Goal: Task Accomplishment & Management: Use online tool/utility

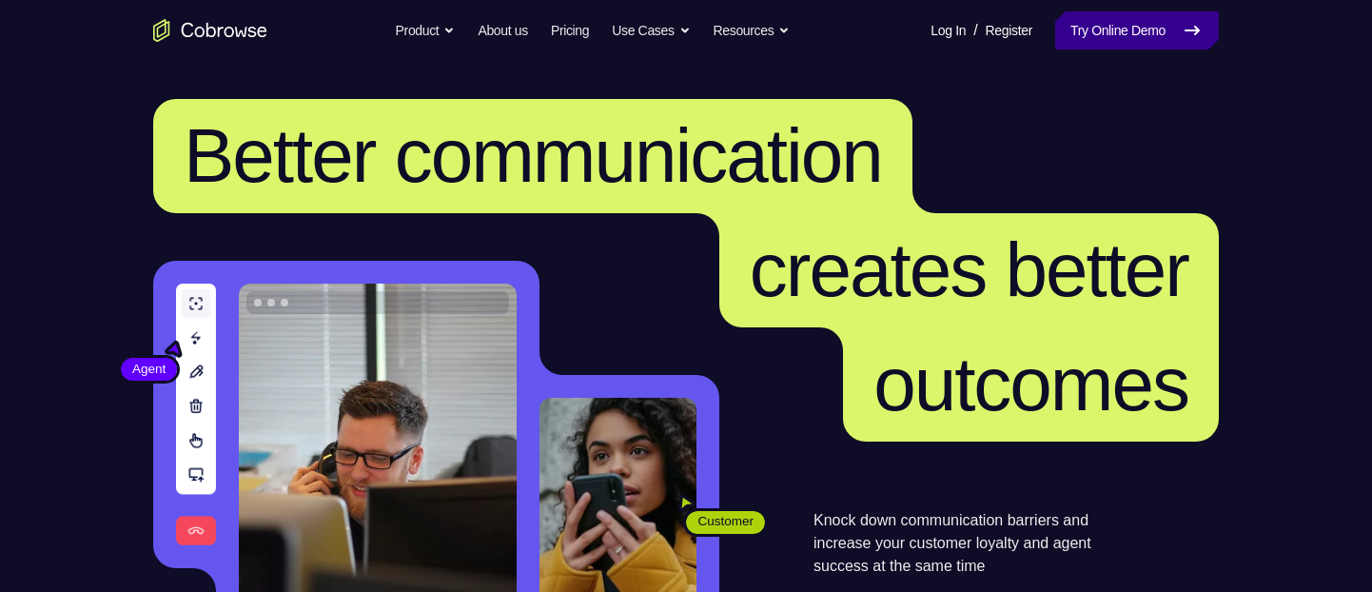
drag, startPoint x: 0, startPoint y: 0, endPoint x: 1099, endPoint y: 39, distance: 1099.4
click at [1099, 39] on link "Try Online Demo" at bounding box center [1137, 30] width 164 height 38
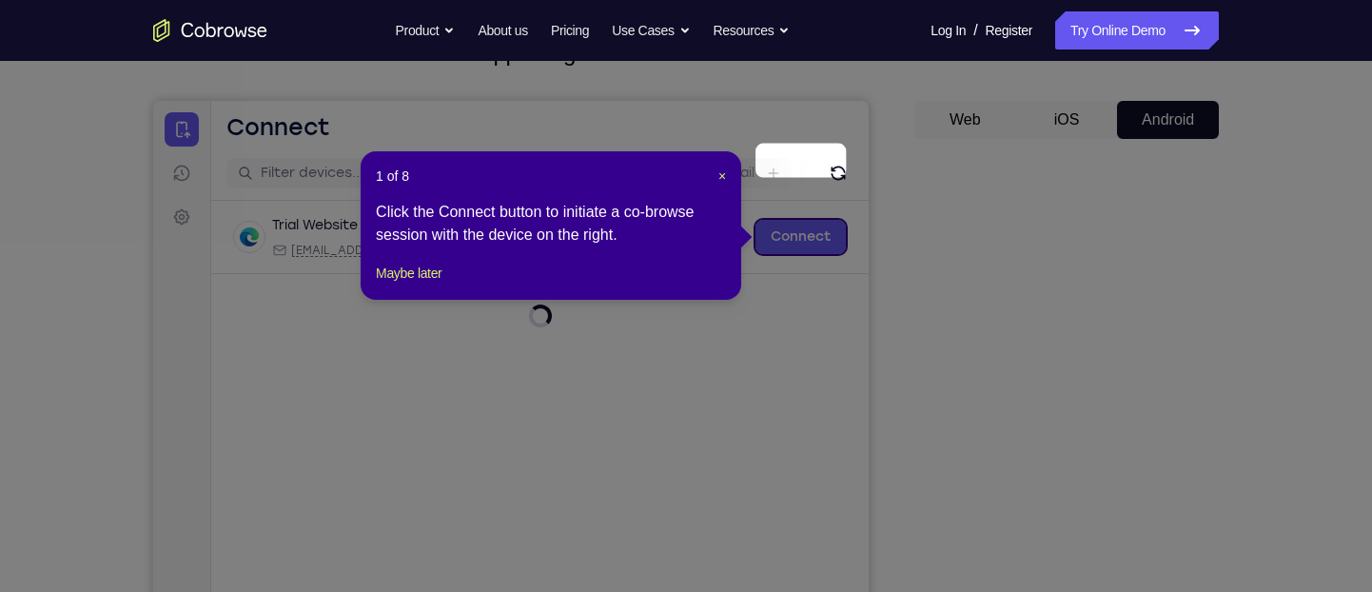
scroll to position [231, 0]
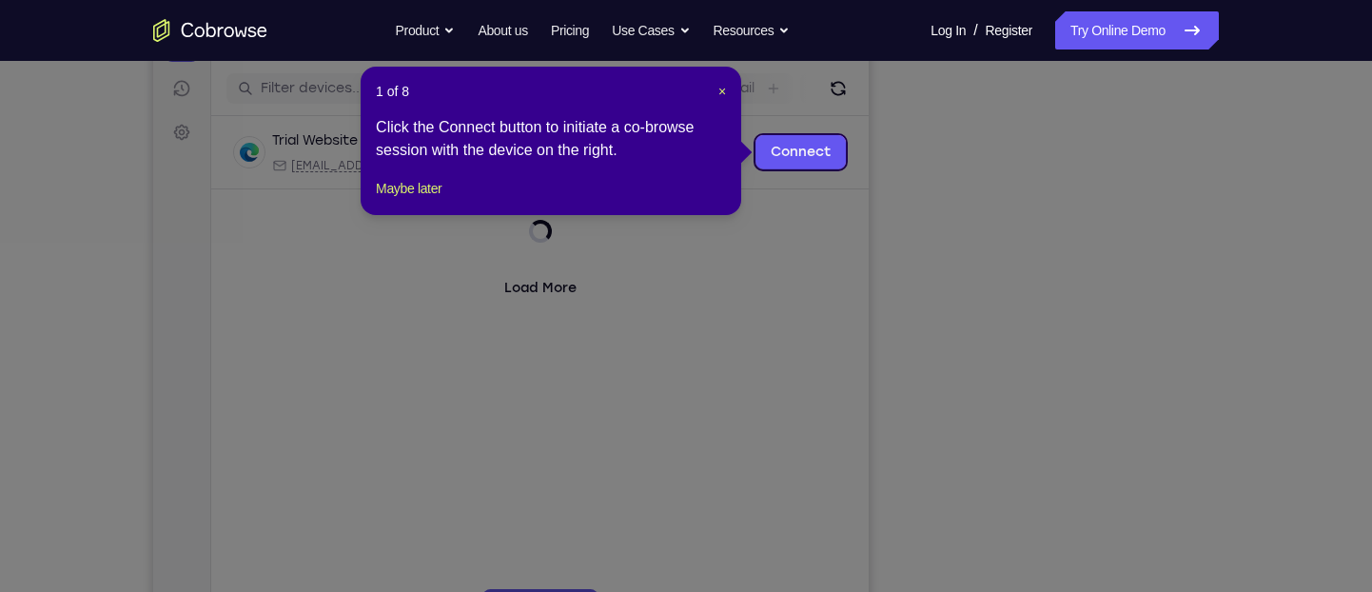
click at [714, 93] on header "1 of 8 ×" at bounding box center [551, 91] width 350 height 19
click at [725, 90] on span "×" at bounding box center [722, 91] width 8 height 15
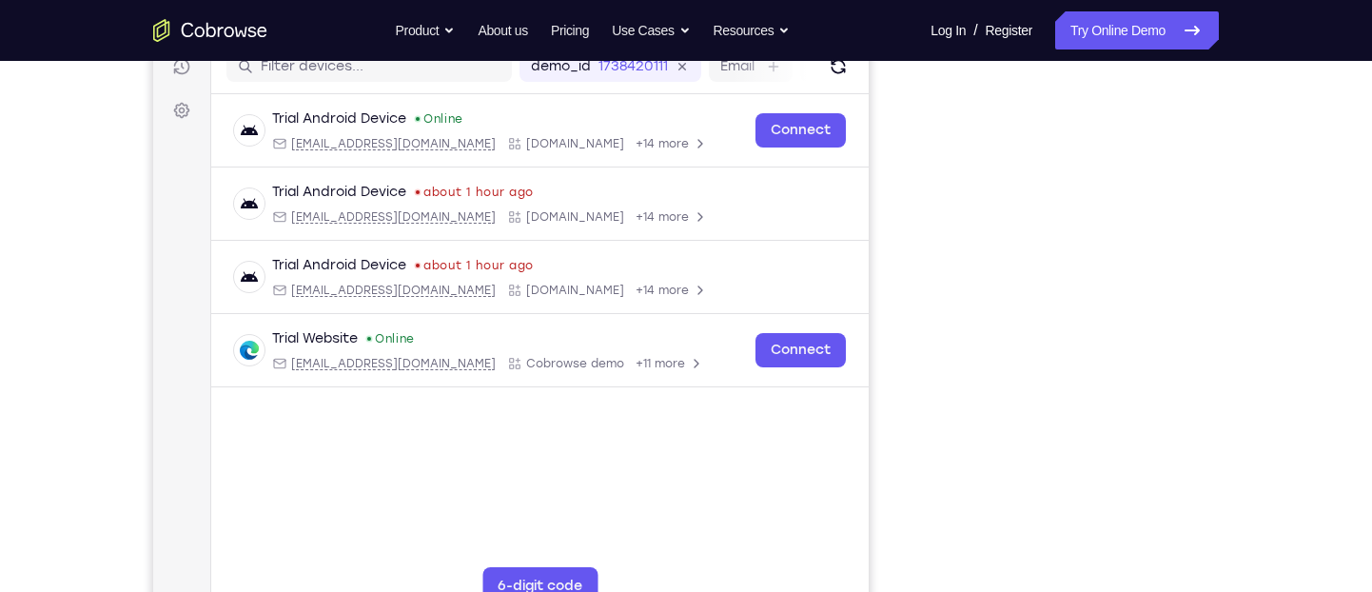
scroll to position [251, 0]
